Goal: Check status: Check status

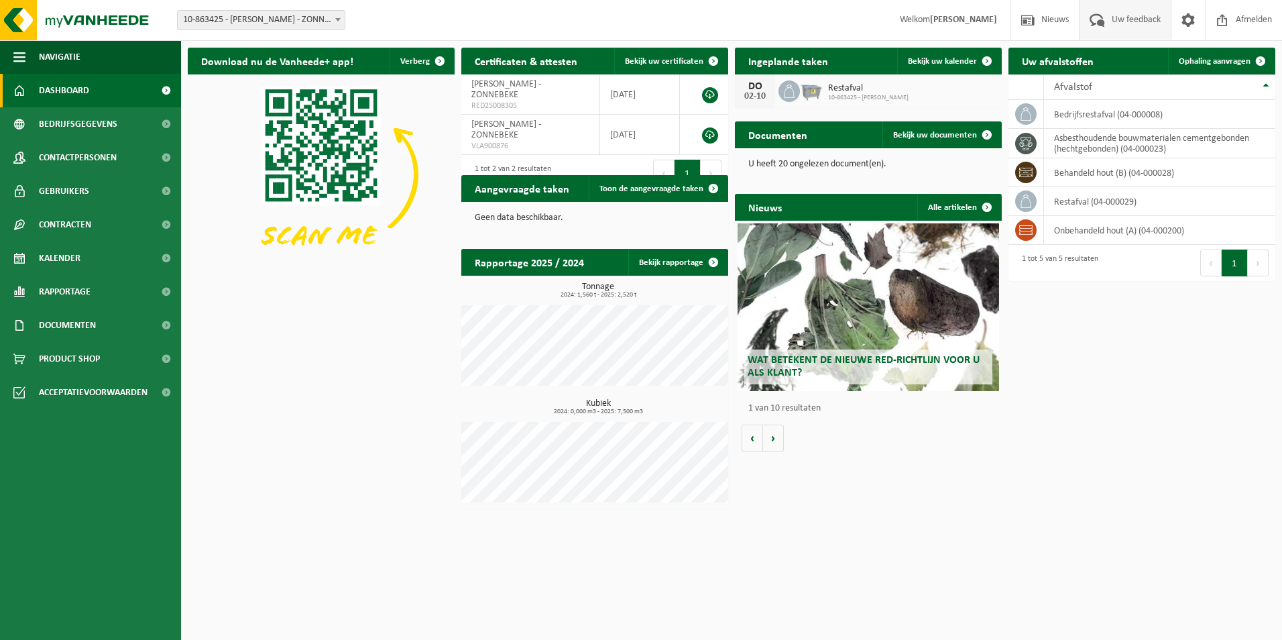
click at [1112, 18] on span "Uw feedback" at bounding box center [1137, 20] width 56 height 40
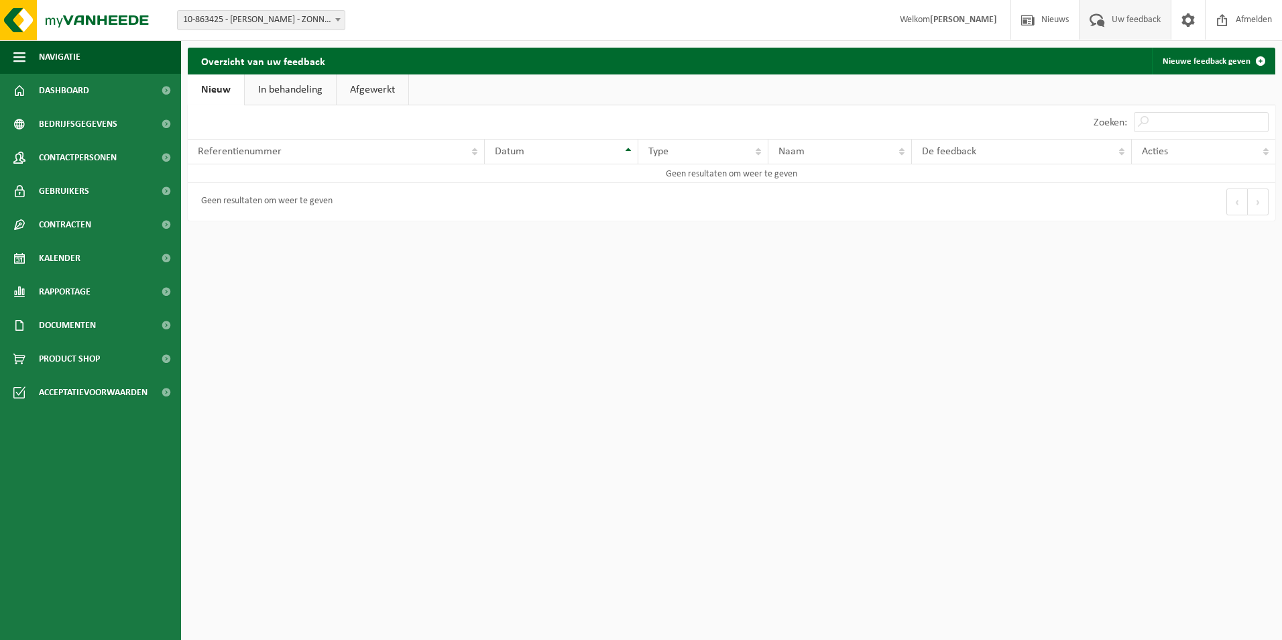
click at [301, 95] on link "In behandeling" at bounding box center [290, 89] width 91 height 31
click at [384, 88] on link "Afgewerkt" at bounding box center [375, 89] width 72 height 31
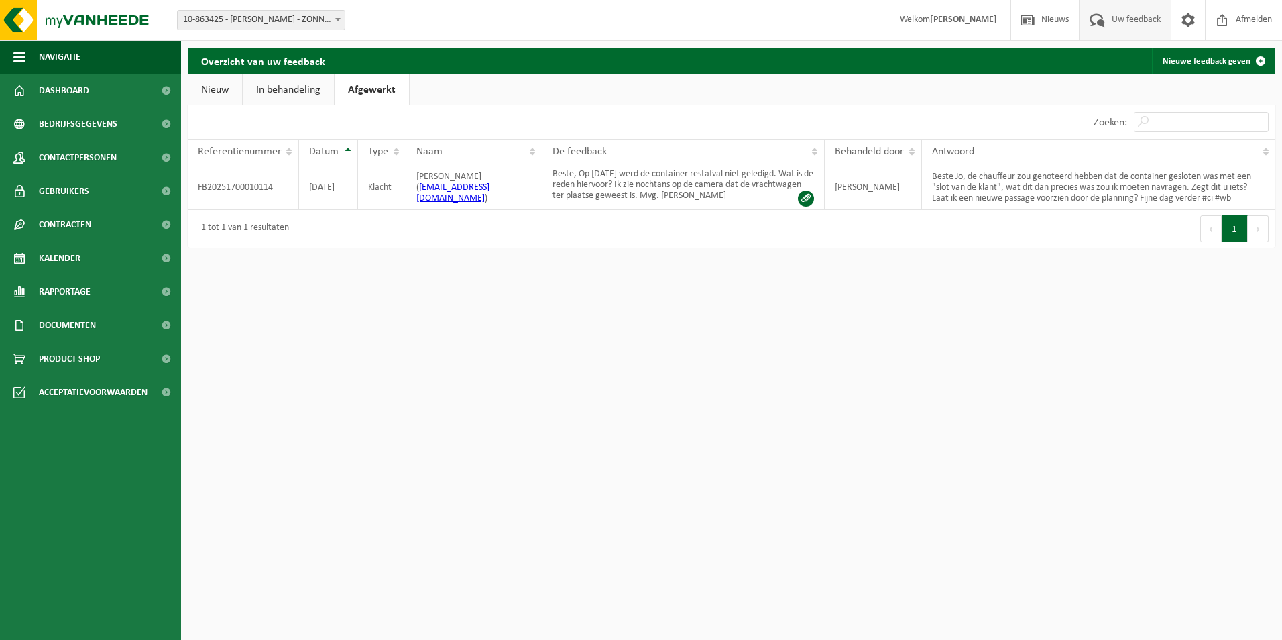
click at [304, 96] on link "In behandeling" at bounding box center [288, 89] width 91 height 31
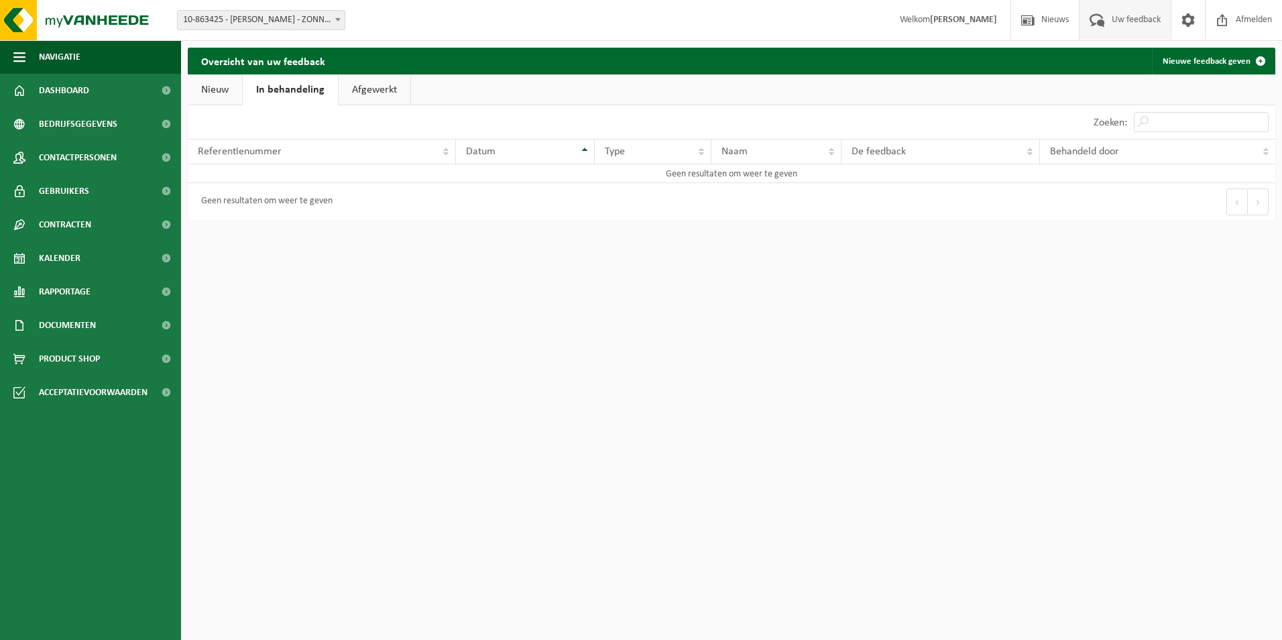
click at [229, 103] on link "Nieuw" at bounding box center [215, 89] width 54 height 31
click at [284, 89] on link "In behandeling" at bounding box center [290, 89] width 91 height 31
click at [368, 93] on link "Afgewerkt" at bounding box center [375, 89] width 72 height 31
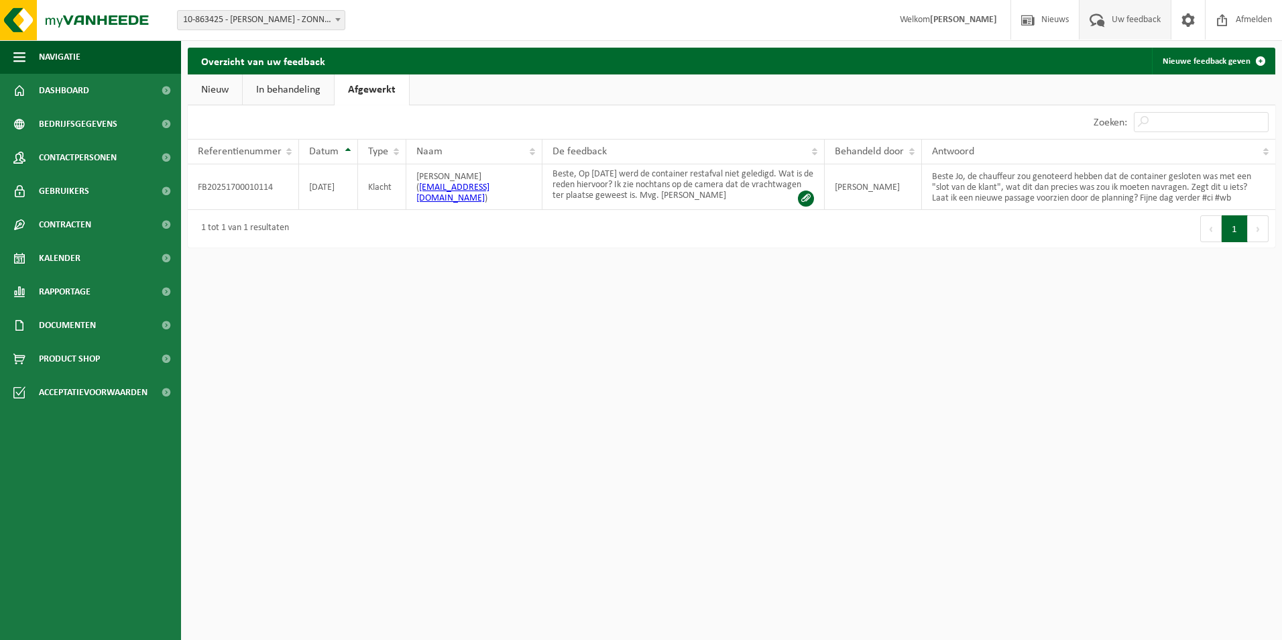
click at [305, 97] on link "In behandeling" at bounding box center [288, 89] width 91 height 31
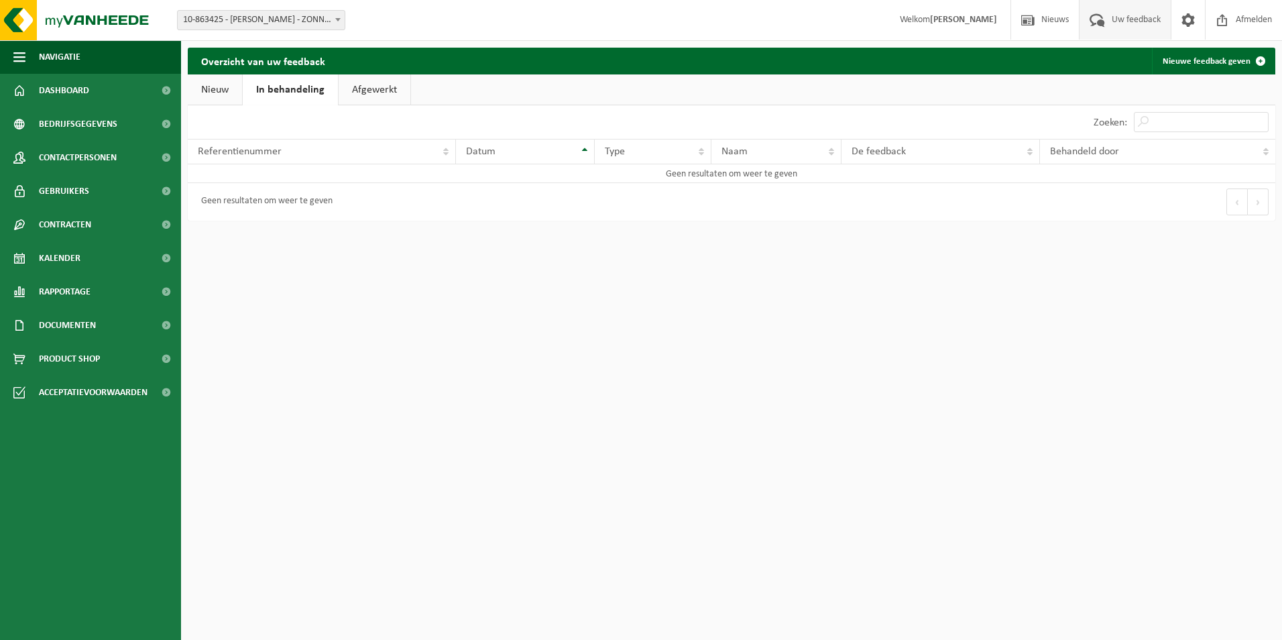
click at [218, 91] on link "Nieuw" at bounding box center [215, 89] width 54 height 31
